Goal: Information Seeking & Learning: Understand process/instructions

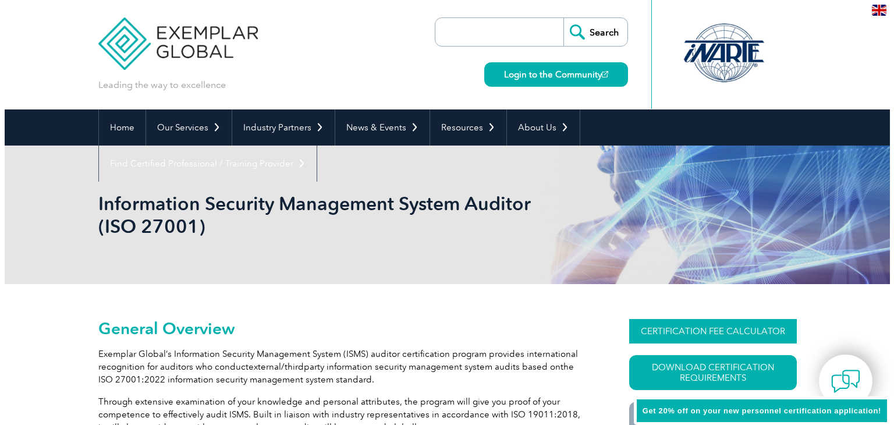
scroll to position [93, 0]
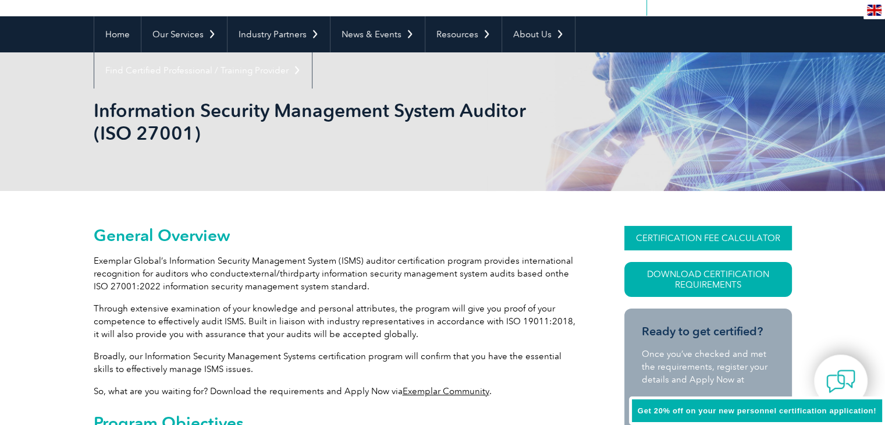
click at [671, 236] on link "CERTIFICATION FEE CALCULATOR" at bounding box center [708, 238] width 168 height 24
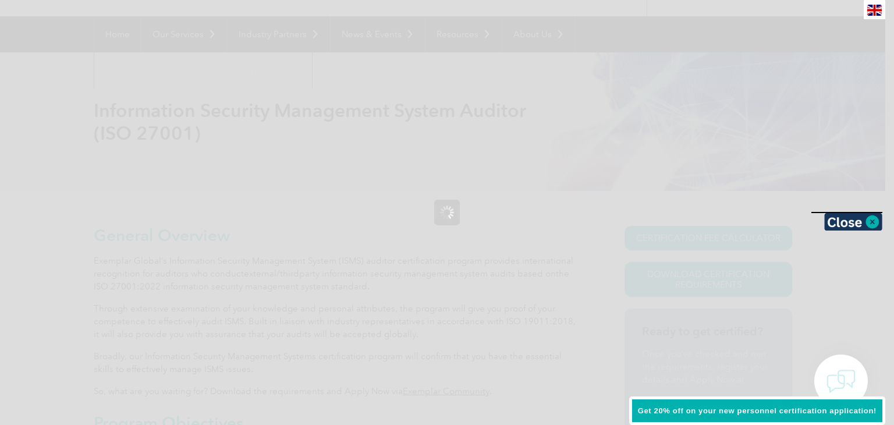
scroll to position [0, 0]
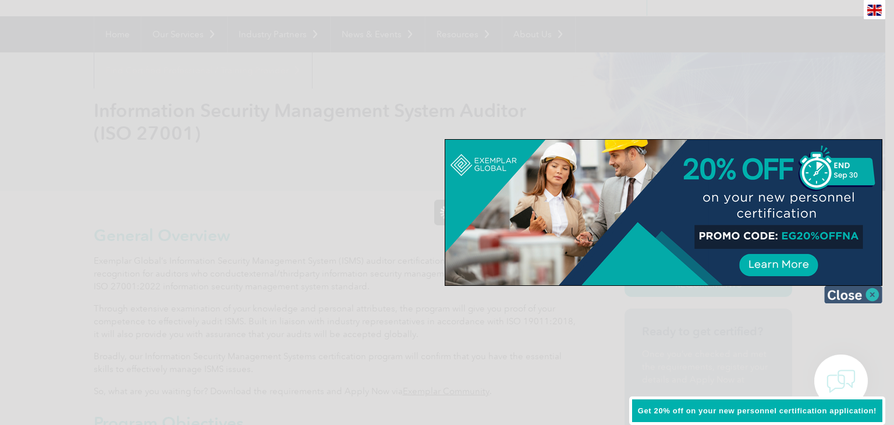
click at [847, 292] on img at bounding box center [853, 294] width 58 height 17
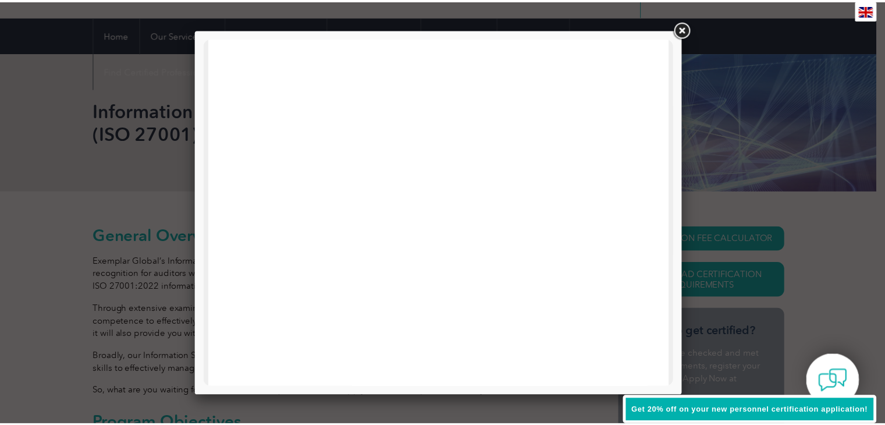
scroll to position [14, 0]
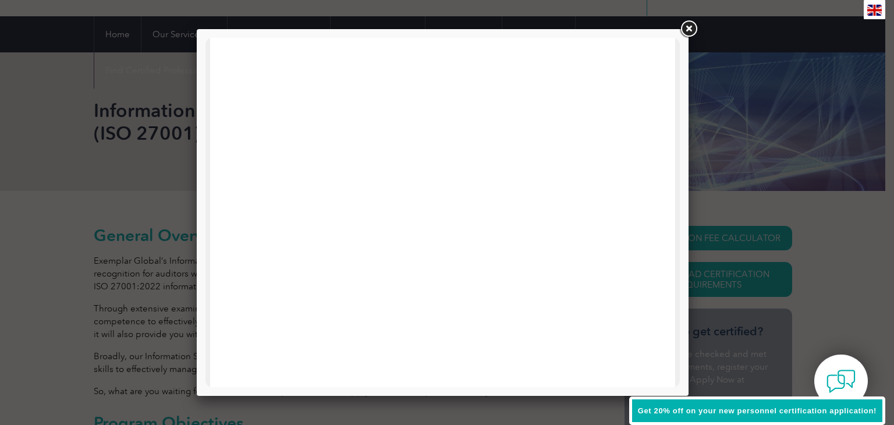
click at [687, 27] on link at bounding box center [688, 29] width 21 height 21
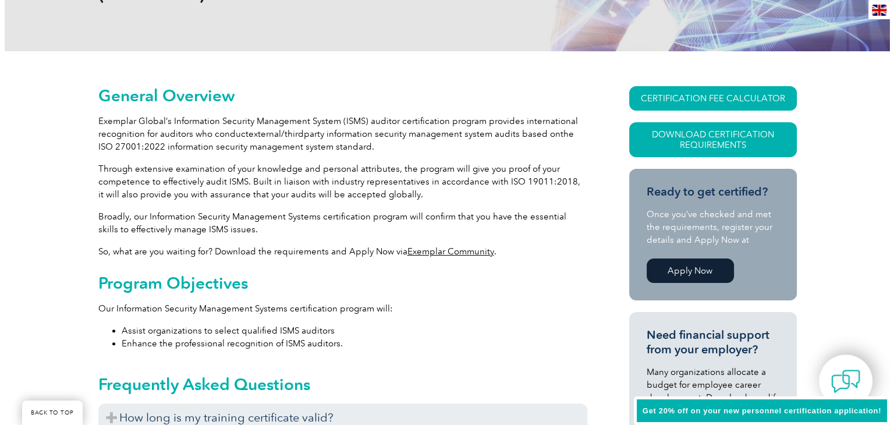
scroll to position [216, 0]
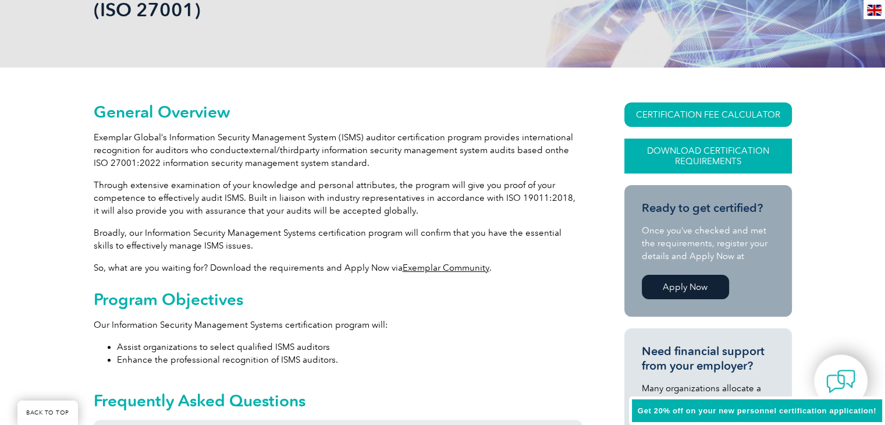
click at [681, 160] on link "Download Certification Requirements" at bounding box center [708, 156] width 168 height 35
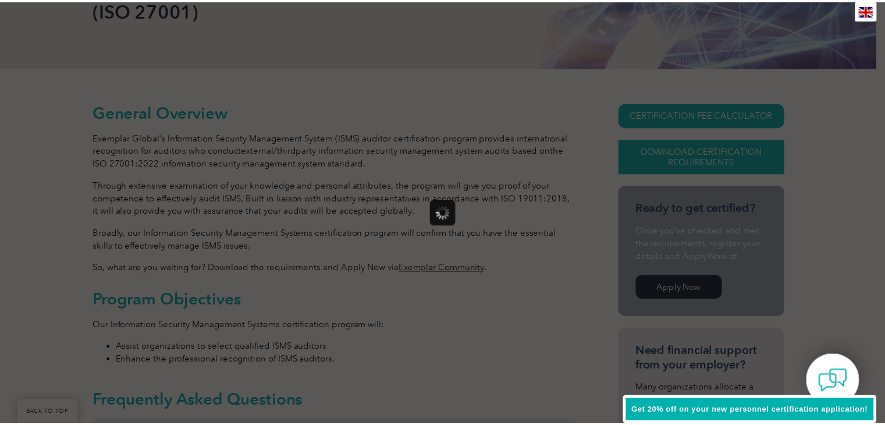
scroll to position [0, 0]
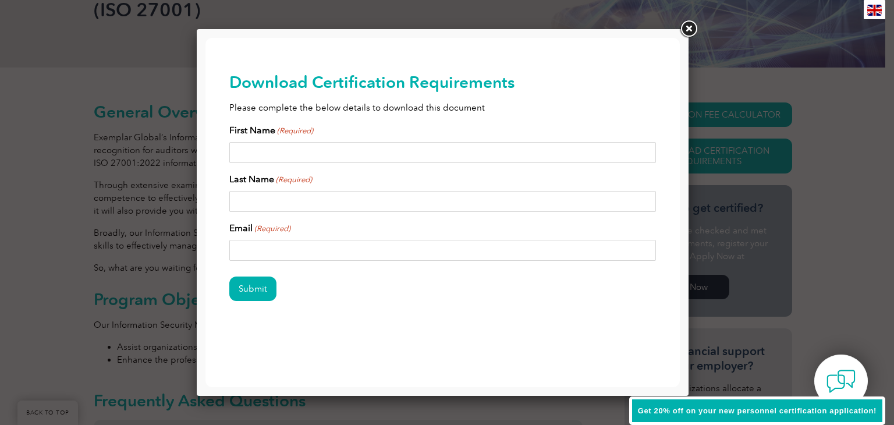
click at [688, 26] on link at bounding box center [688, 29] width 21 height 21
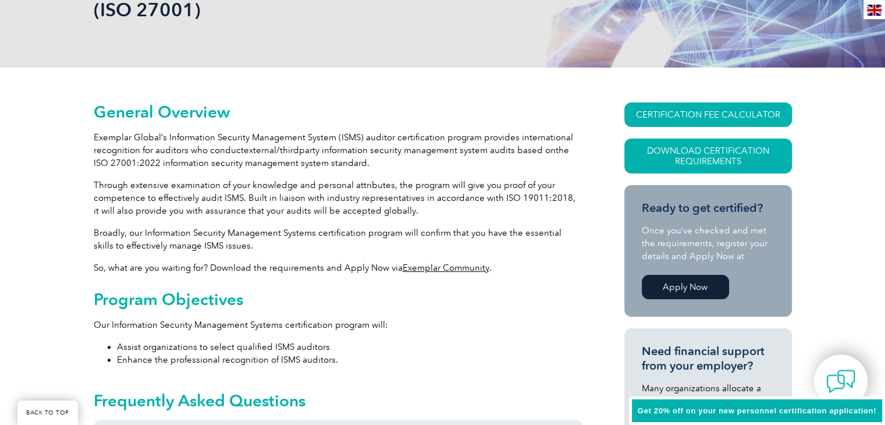
click at [875, 8] on img at bounding box center [874, 10] width 15 height 11
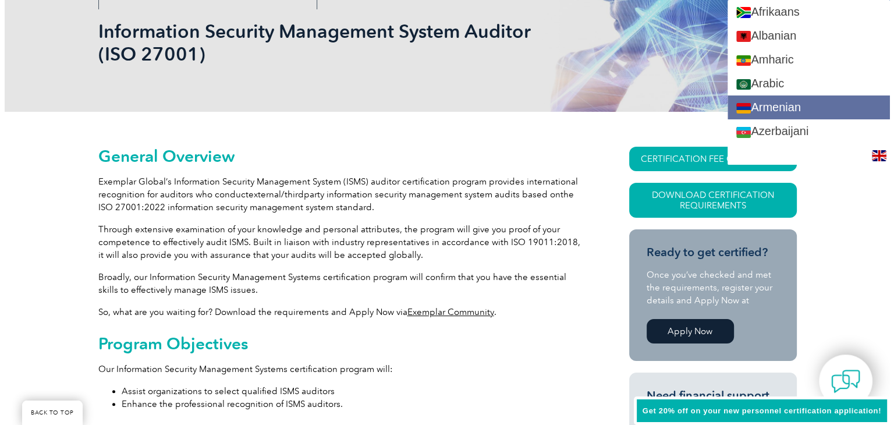
scroll to position [145, 0]
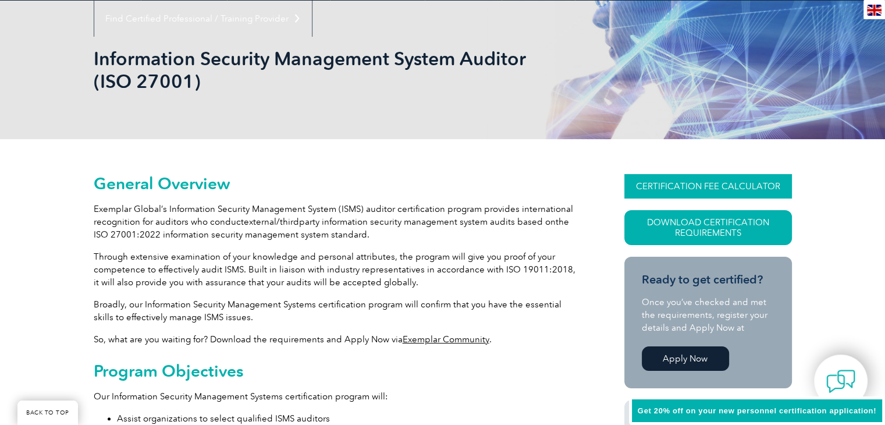
click at [715, 186] on link "CERTIFICATION FEE CALCULATOR" at bounding box center [708, 186] width 168 height 24
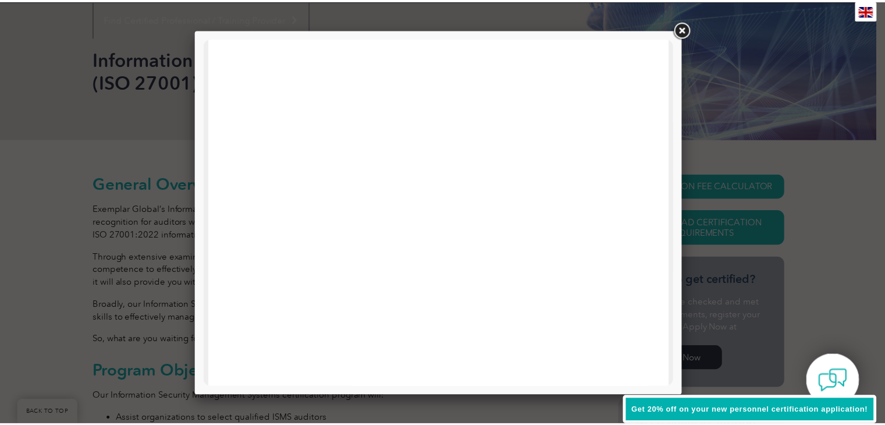
scroll to position [355, 0]
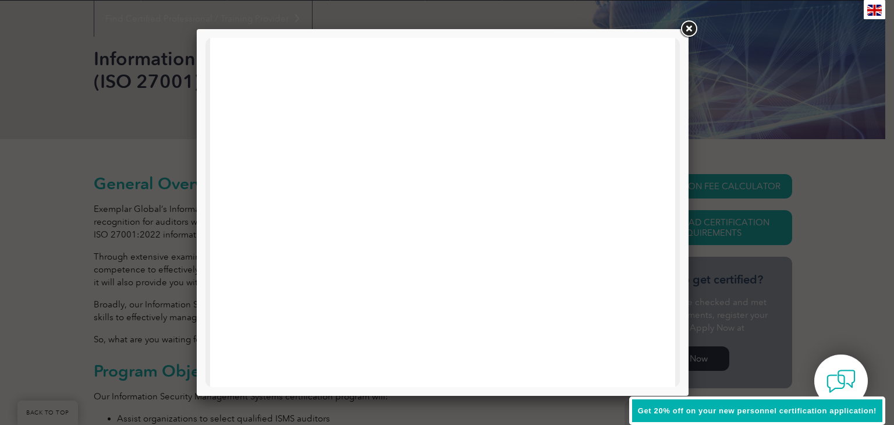
click at [688, 29] on link at bounding box center [688, 29] width 21 height 21
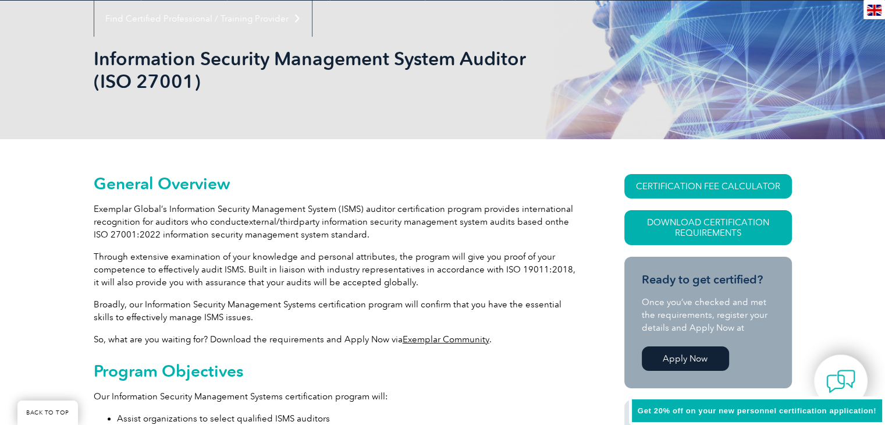
scroll to position [0, 0]
